Goal: Transaction & Acquisition: Purchase product/service

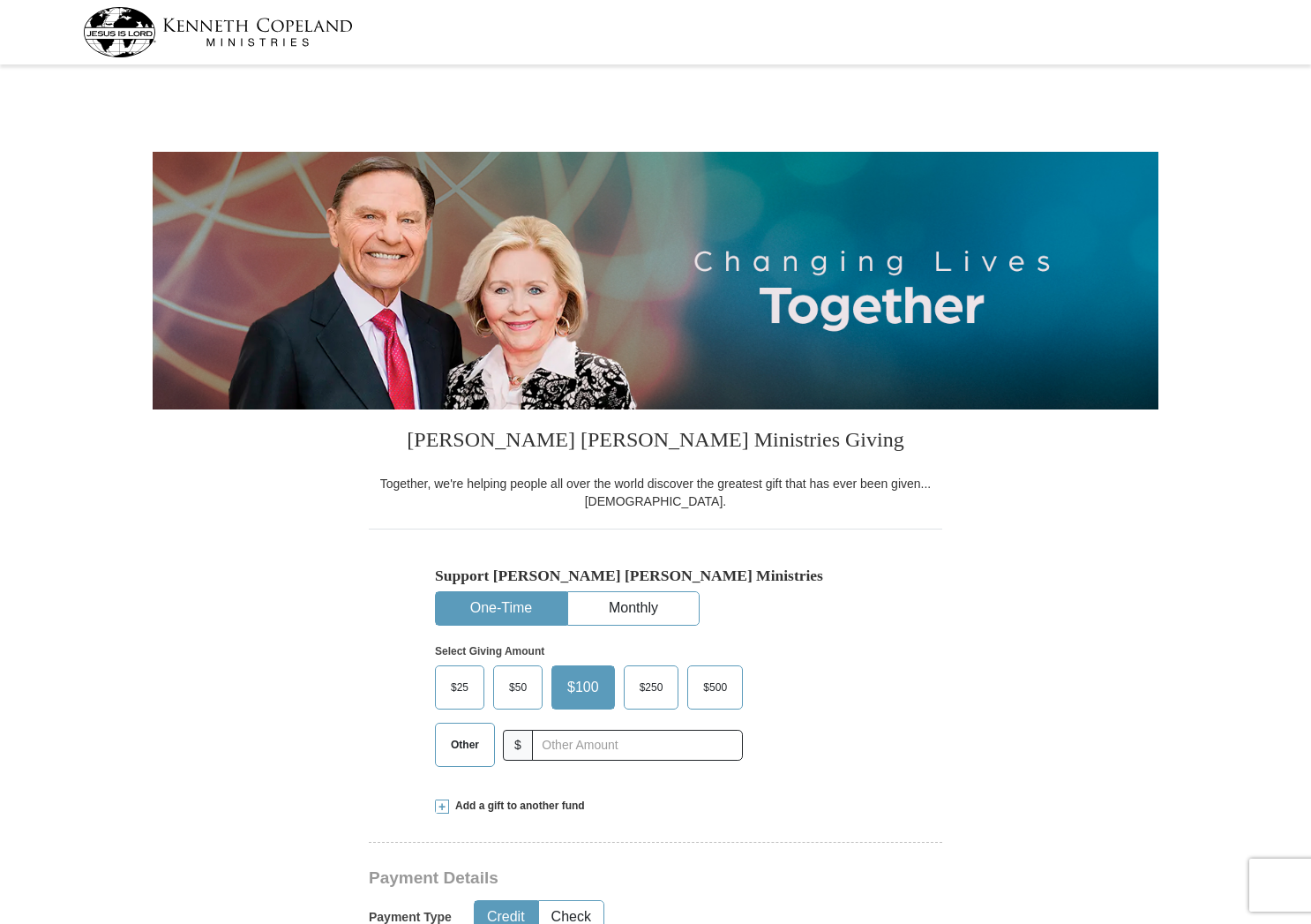
select select "VA"
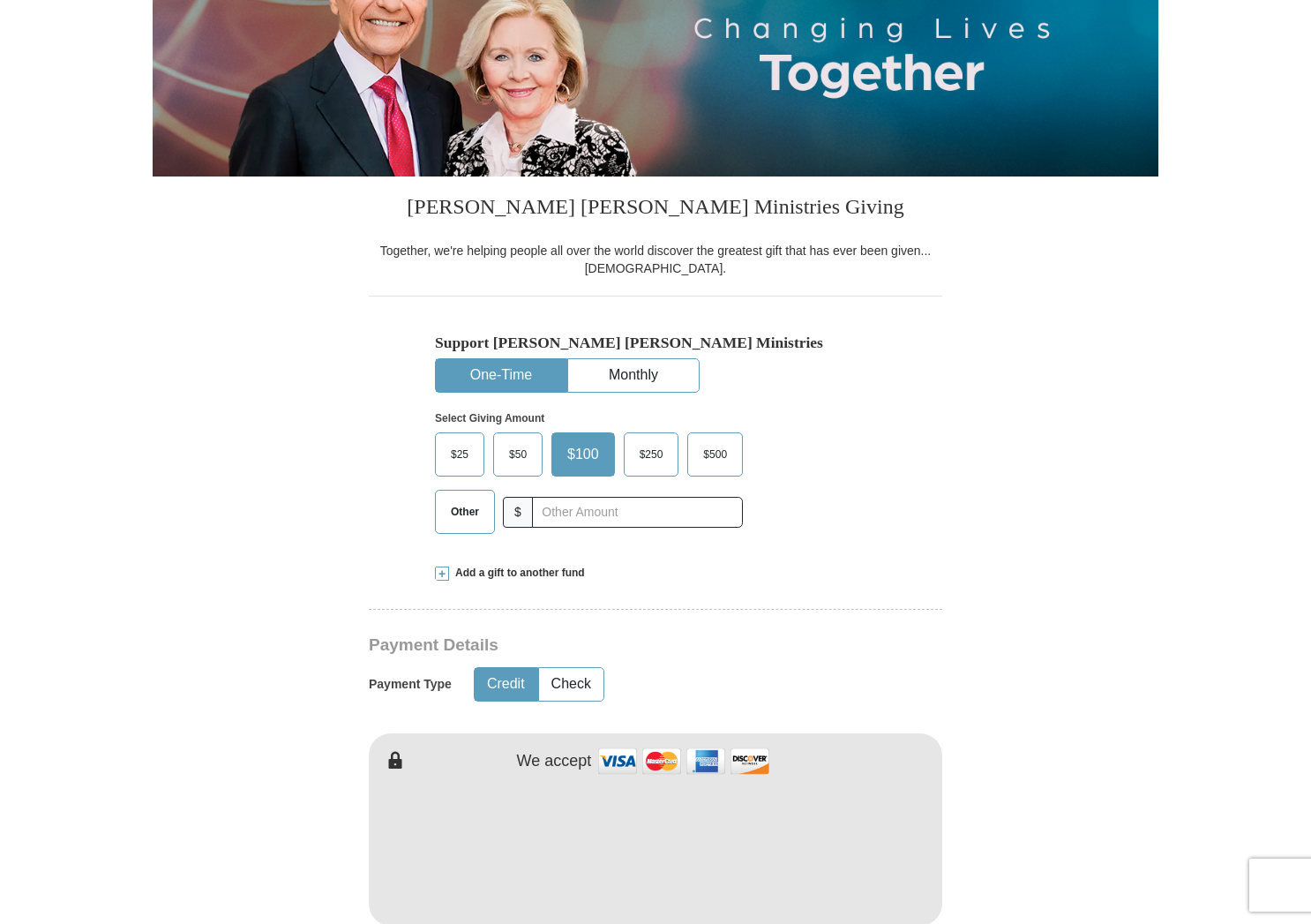
scroll to position [341, 0]
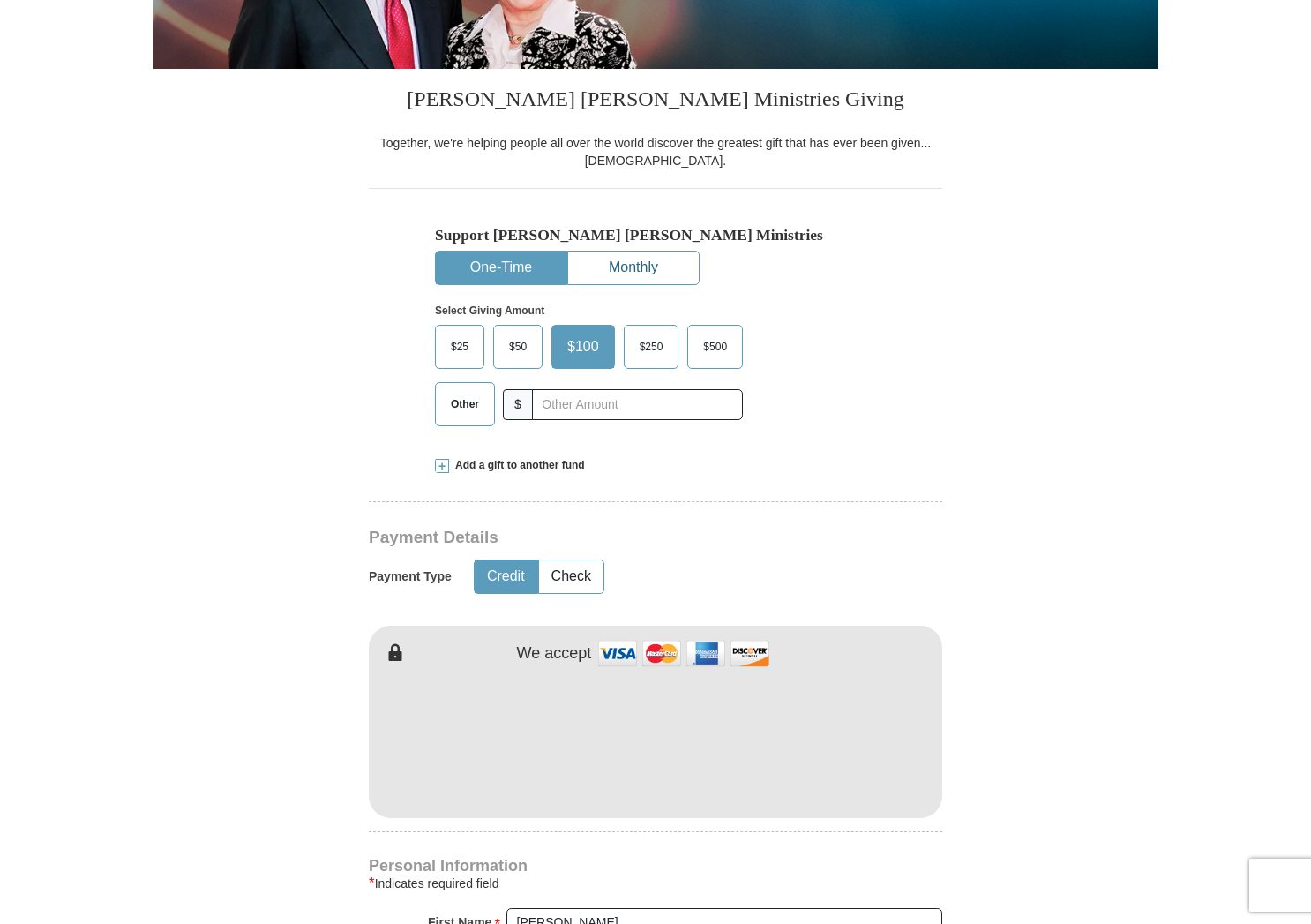
click at [645, 262] on button "Monthly" at bounding box center [634, 267] width 131 height 33
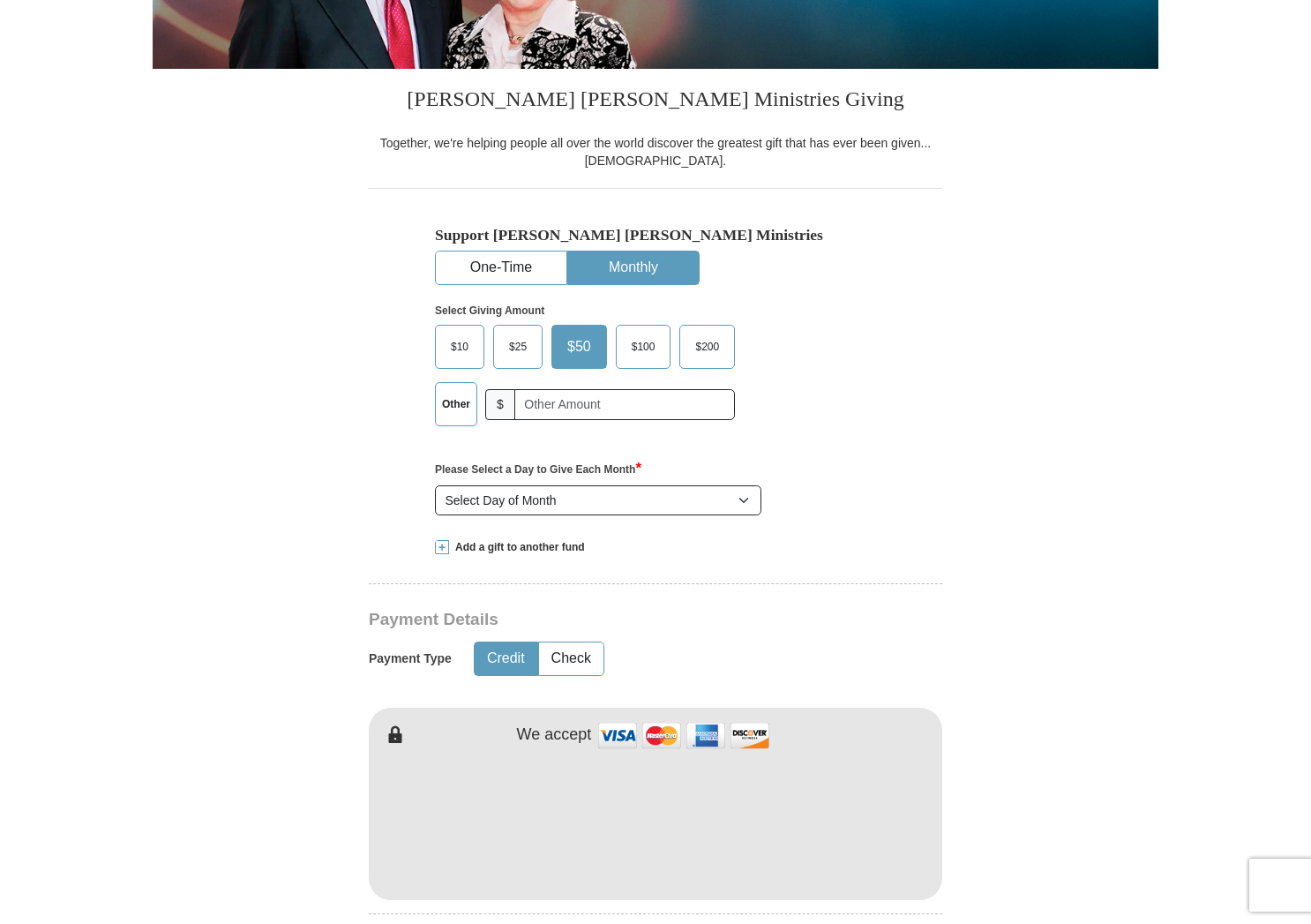
click at [643, 346] on span "$100" at bounding box center [644, 347] width 42 height 27
click at [0, 0] on input "$100" at bounding box center [0, 0] width 0 height 0
click at [505, 263] on button "One-Time" at bounding box center [501, 267] width 131 height 33
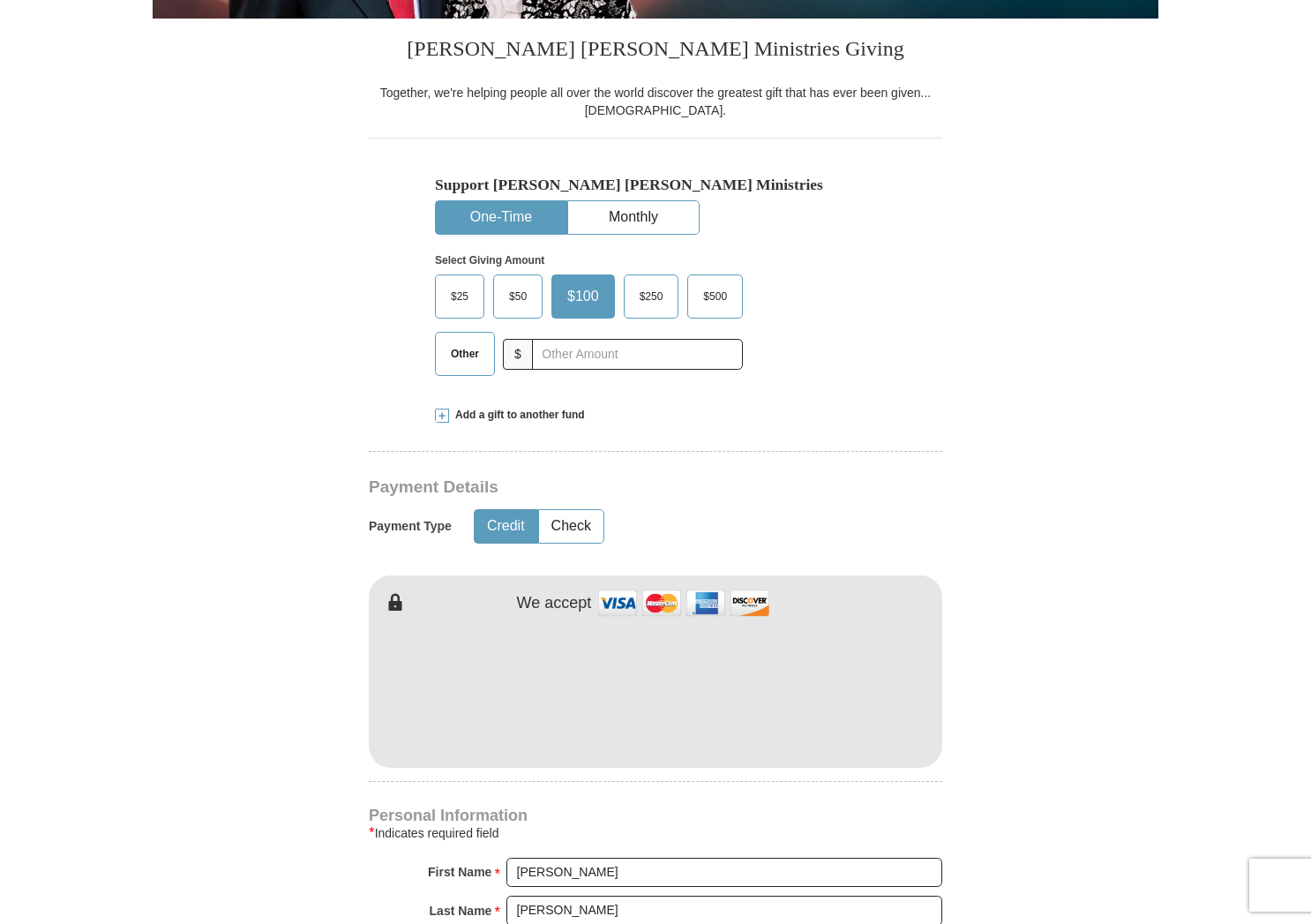
scroll to position [445, 0]
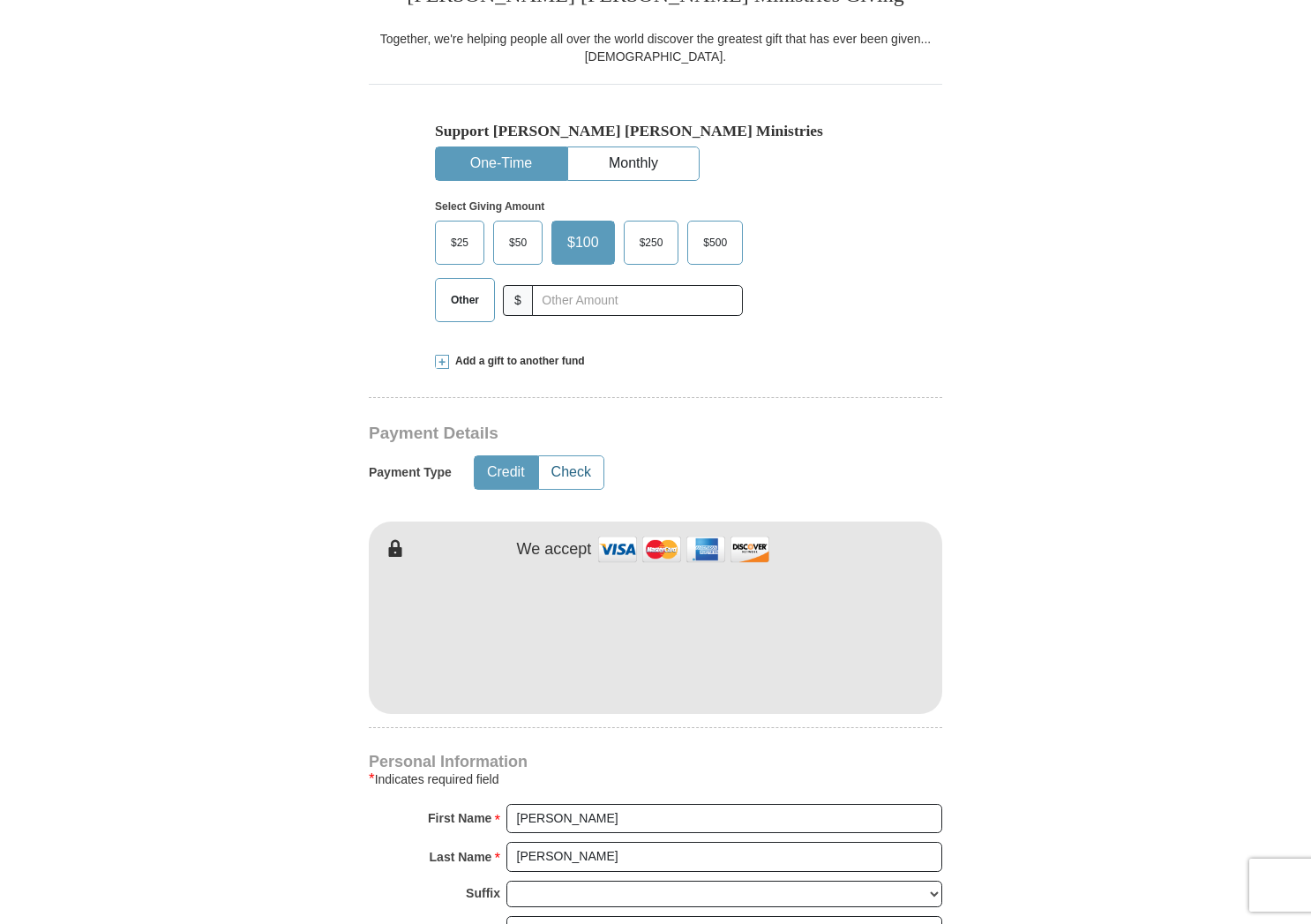
click at [581, 465] on button "Check" at bounding box center [570, 472] width 64 height 33
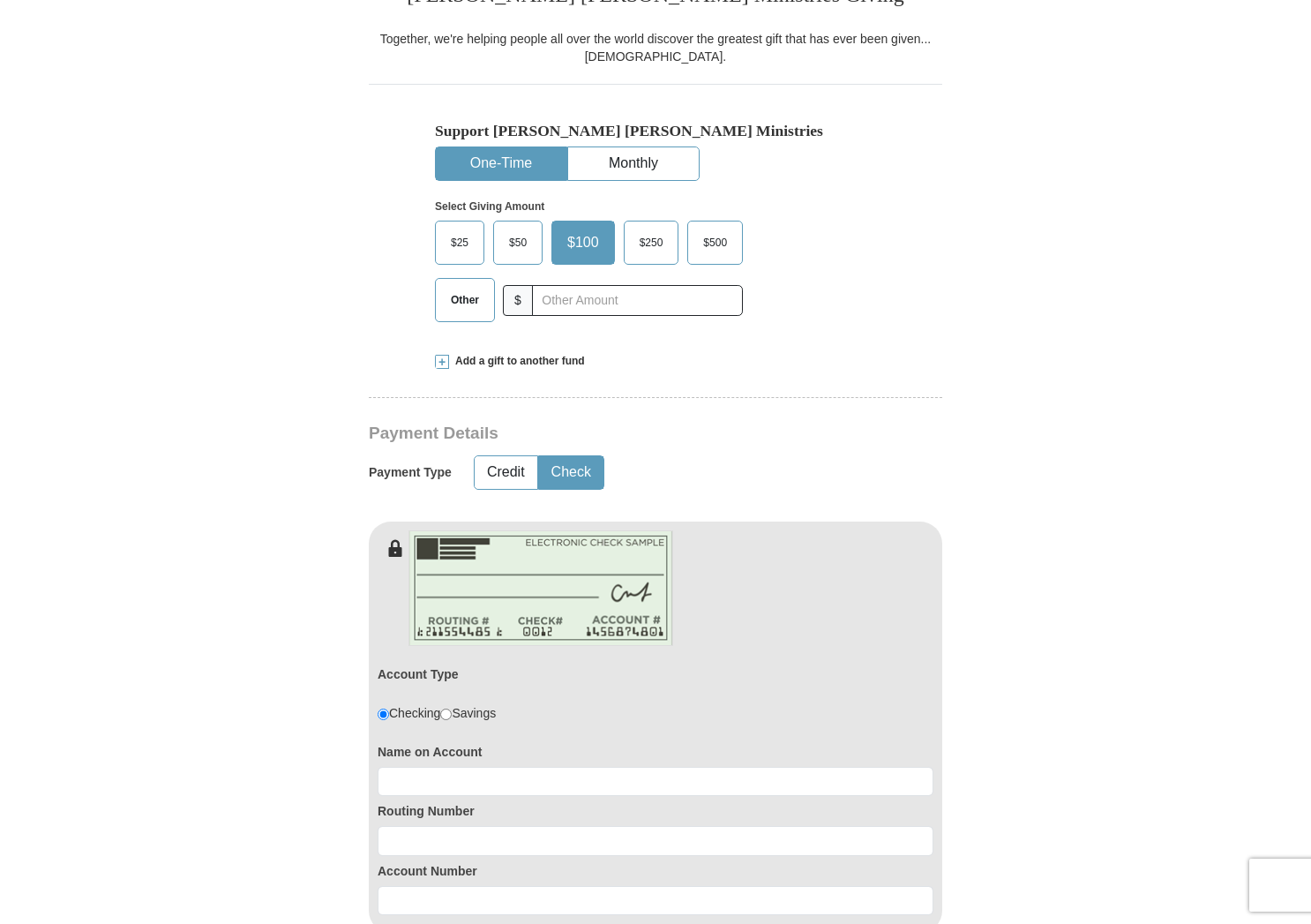
scroll to position [723, 0]
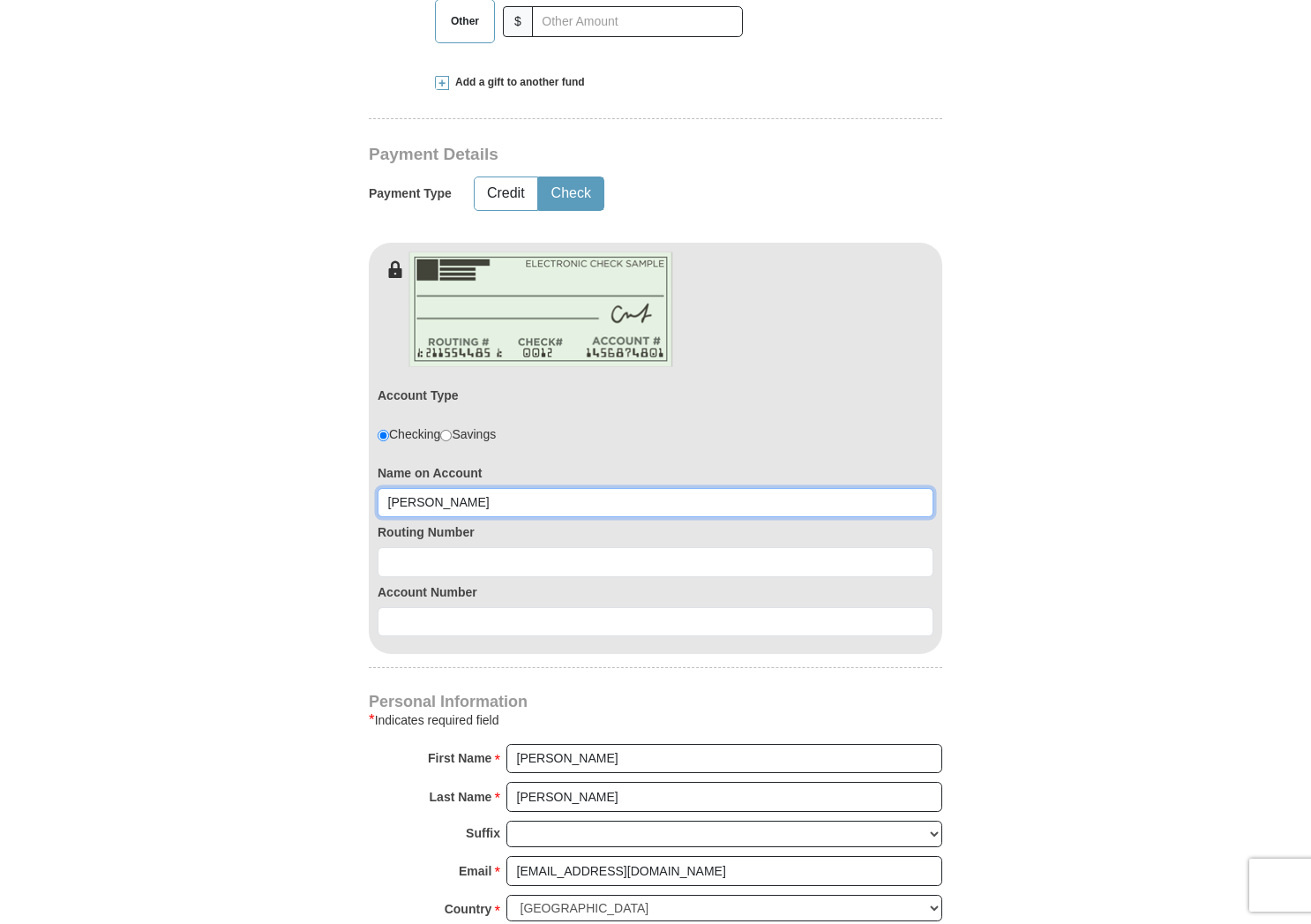
click at [441, 500] on input "Kevin" at bounding box center [655, 503] width 555 height 30
type input "Kevin Koziol"
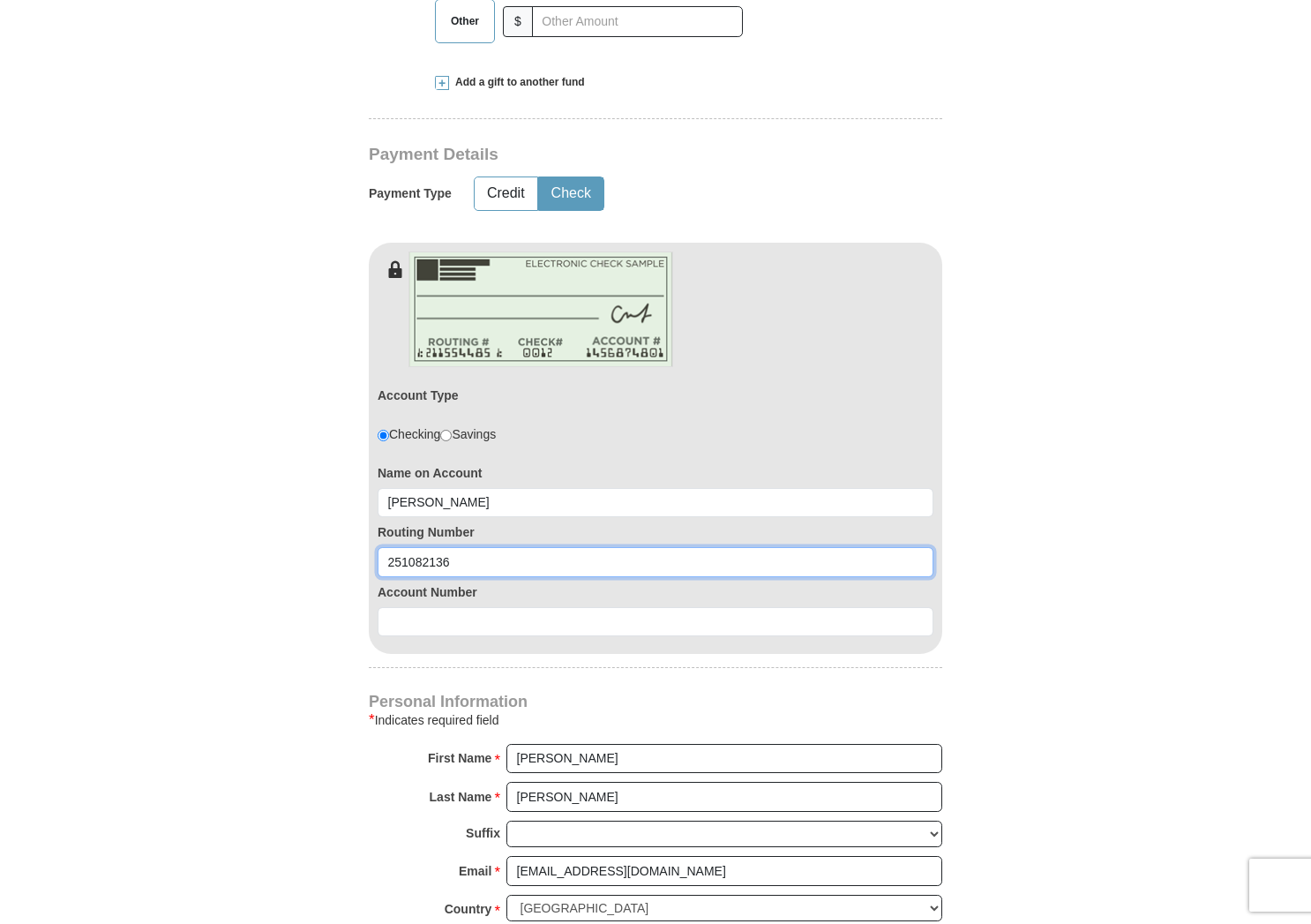
type input "251082136"
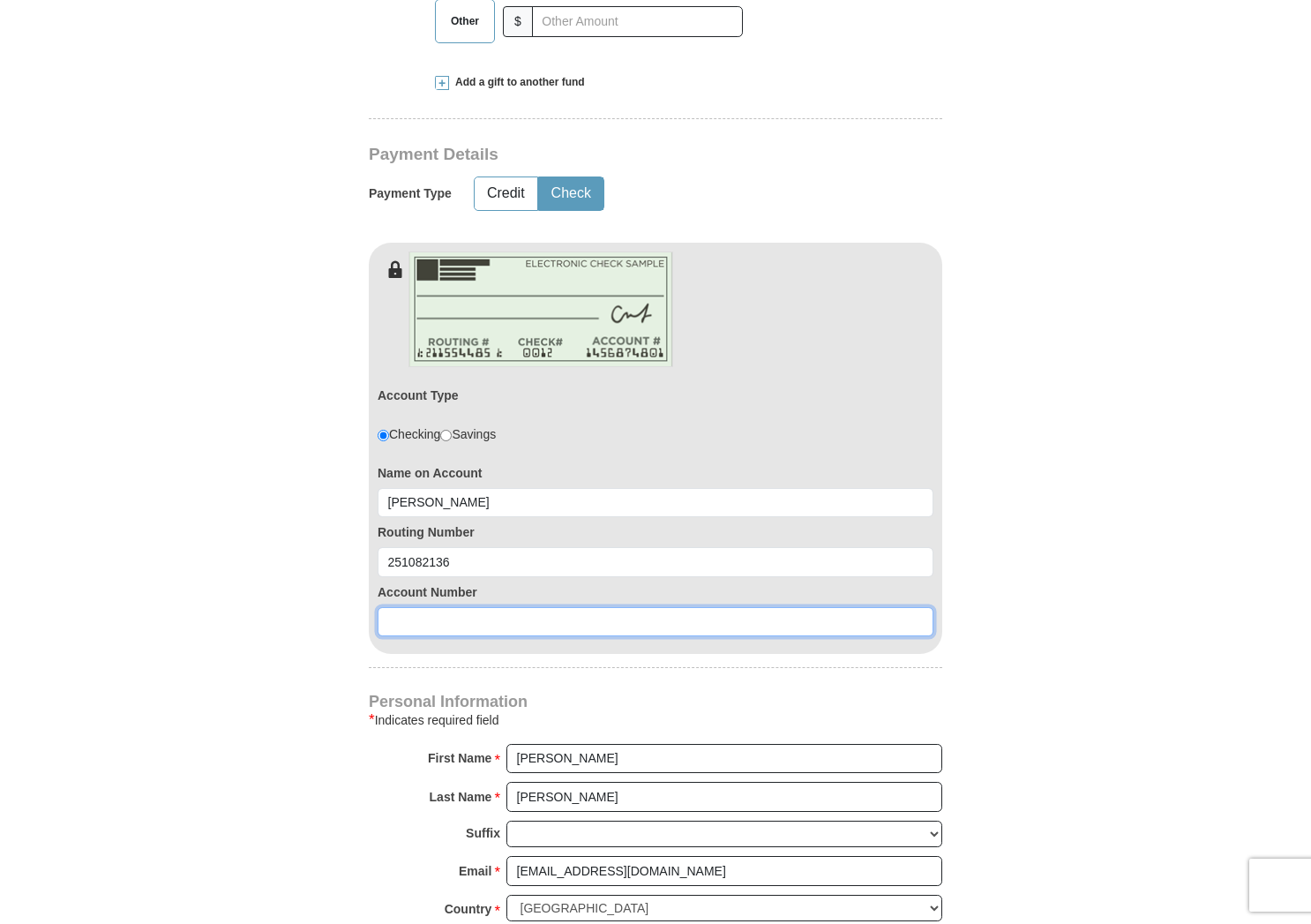
click at [424, 616] on input at bounding box center [655, 622] width 555 height 30
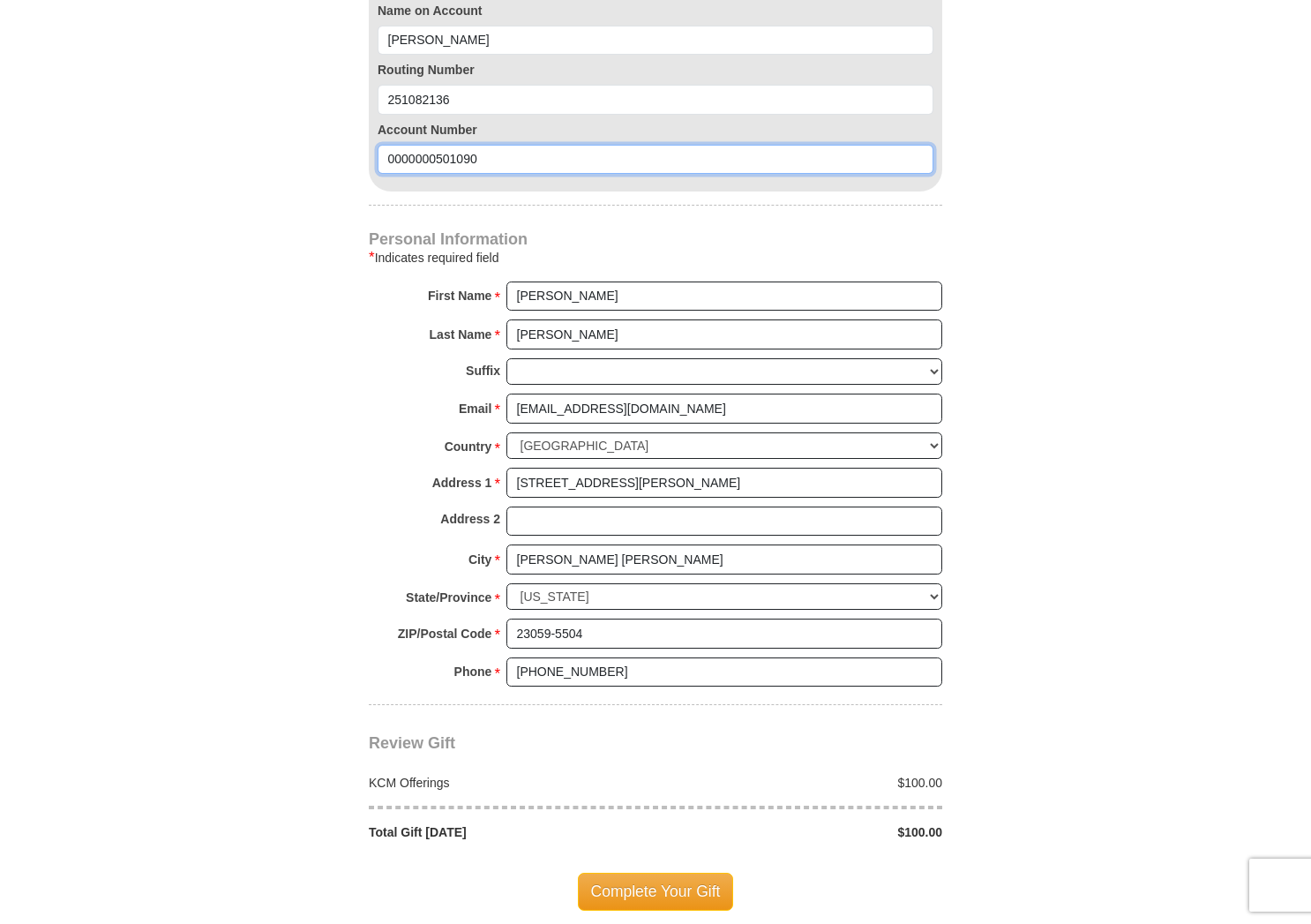
scroll to position [1206, 0]
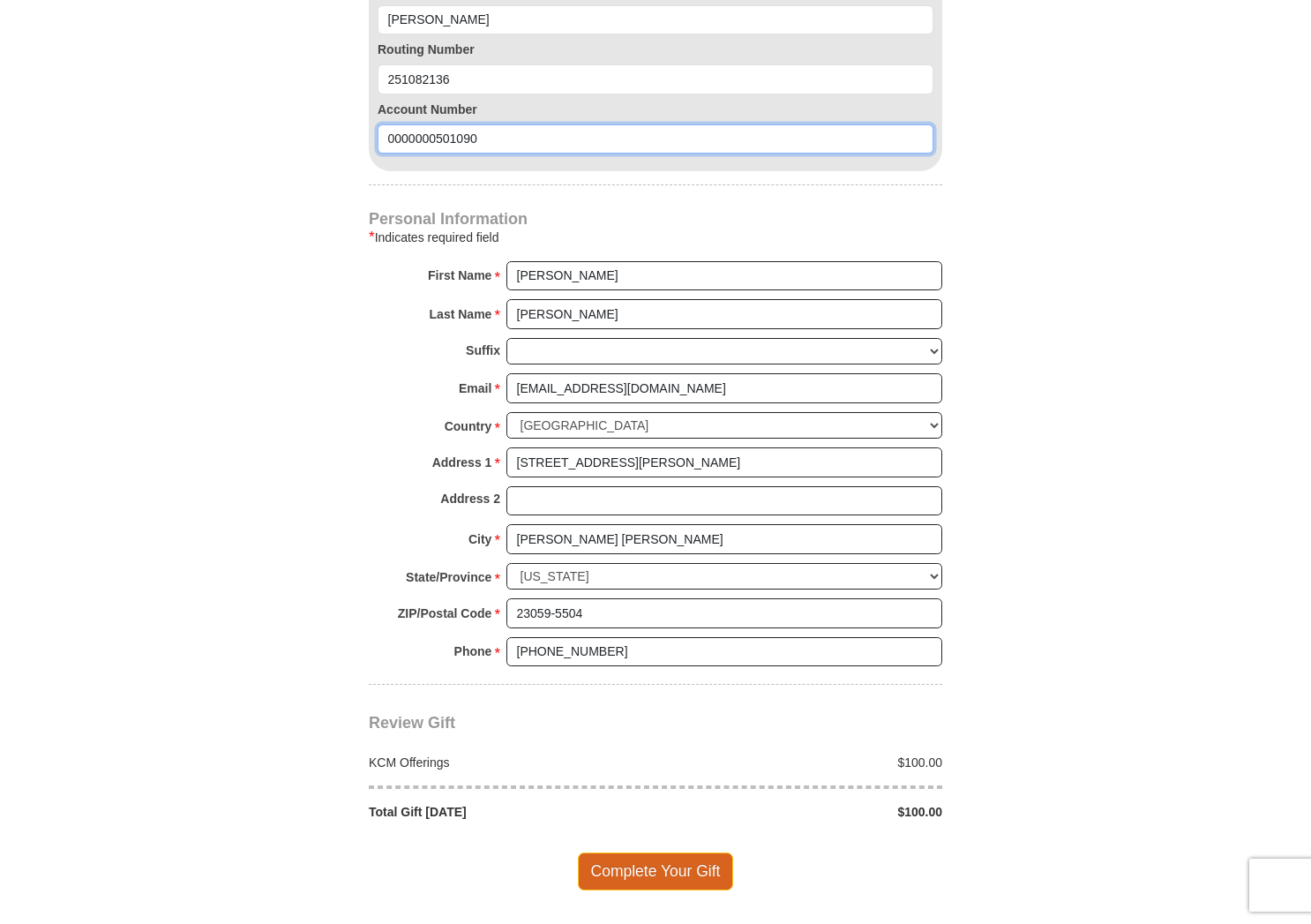
type input "0000000501090"
click at [656, 853] on span "Complete Your Gift" at bounding box center [656, 871] width 156 height 37
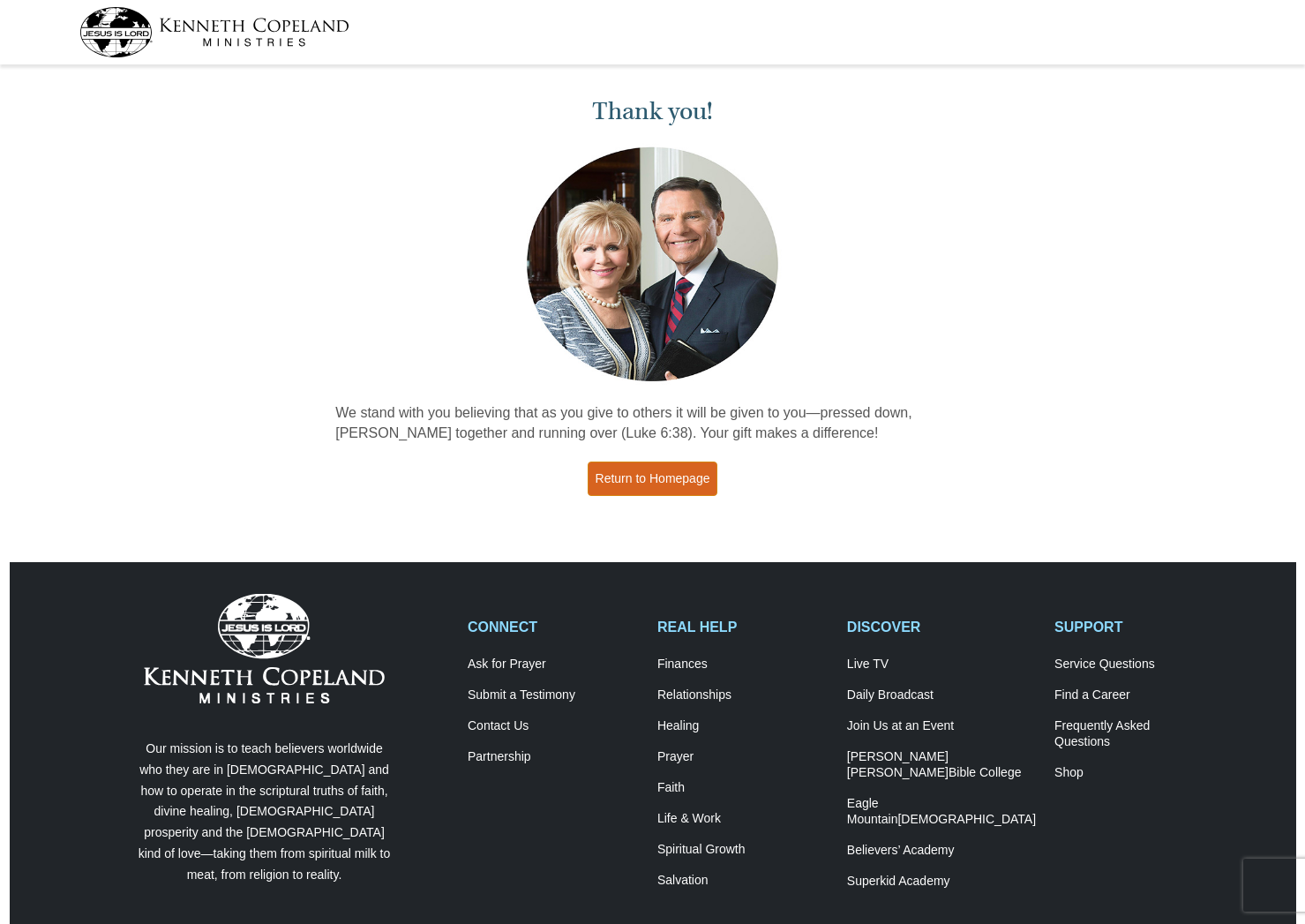
click at [647, 475] on link "Return to Homepage" at bounding box center [652, 478] width 131 height 35
